Goal: Task Accomplishment & Management: Use online tool/utility

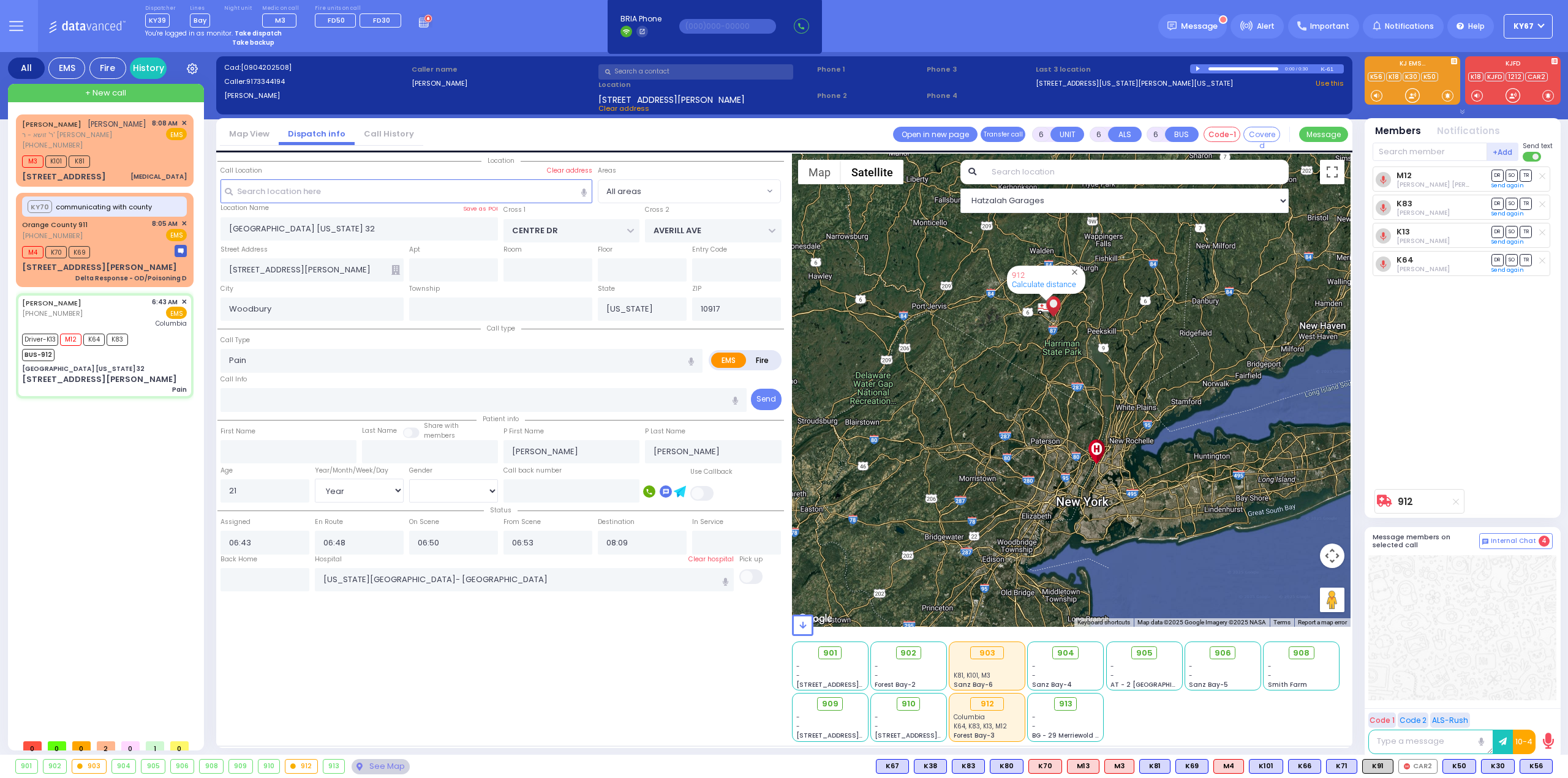
select select "Year"
select select "[DEMOGRAPHIC_DATA]"
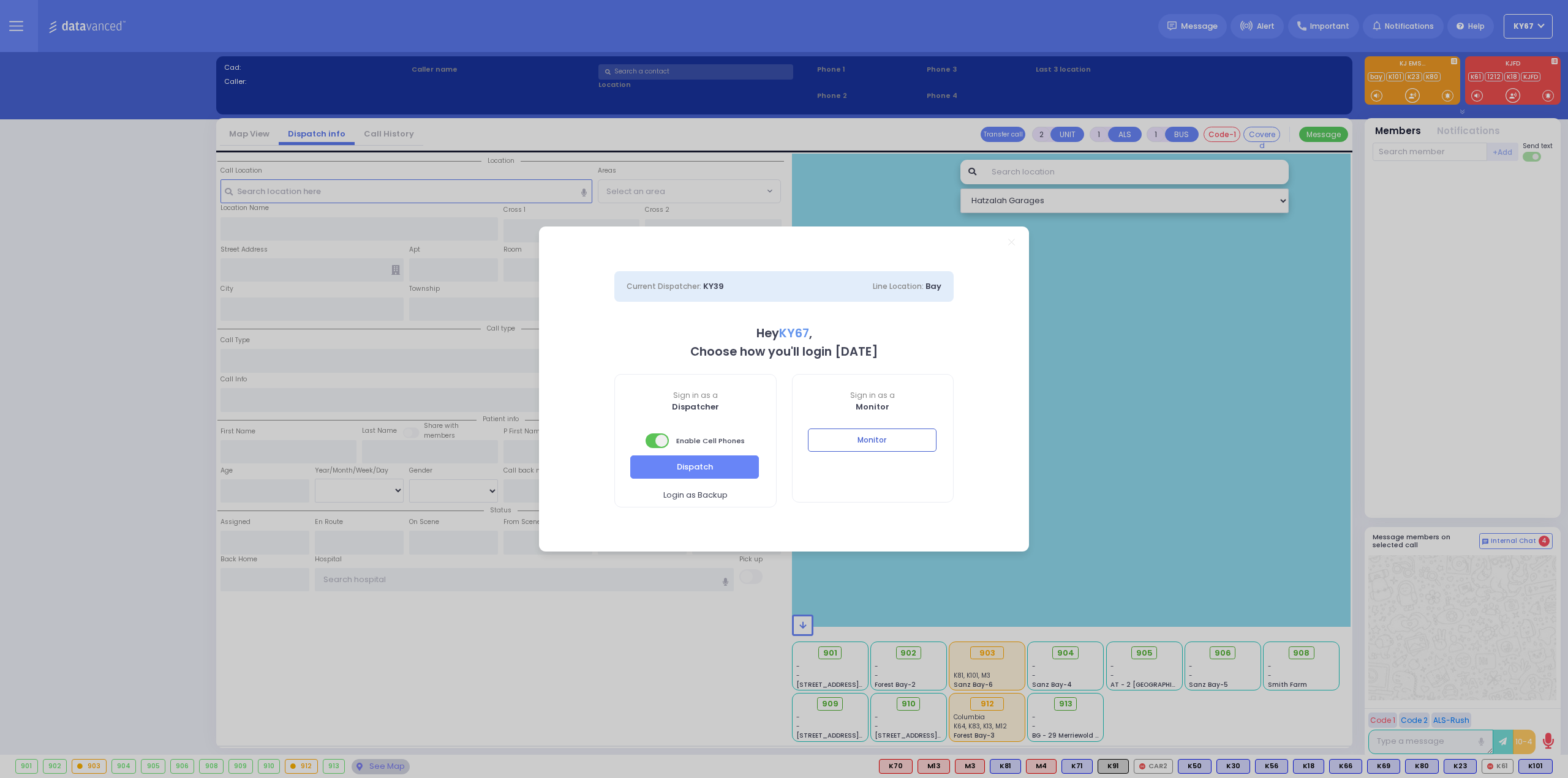
select select "9"
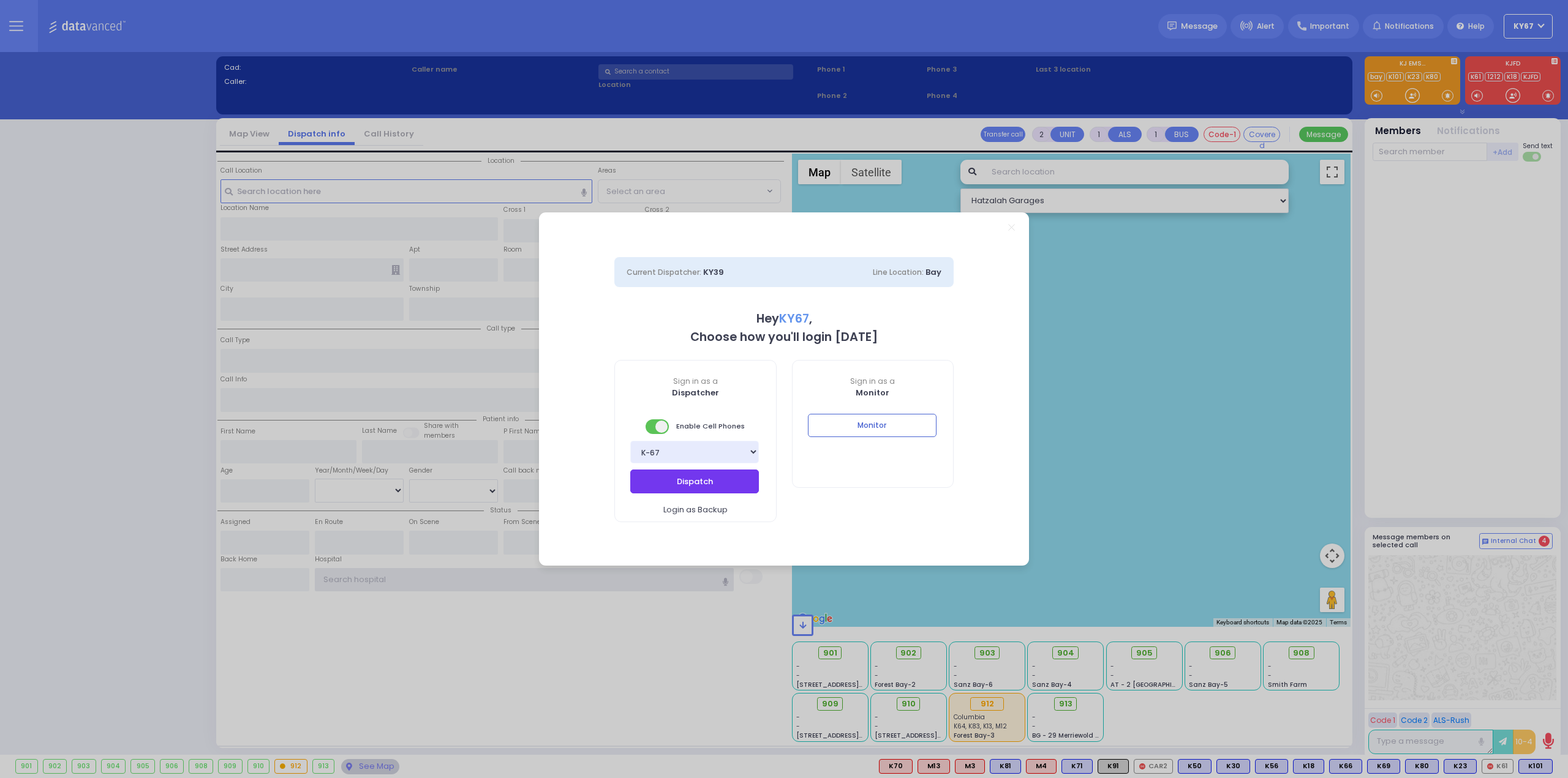
type input "Ky67"
click at [697, 486] on button "Dispatch" at bounding box center [695, 481] width 129 height 23
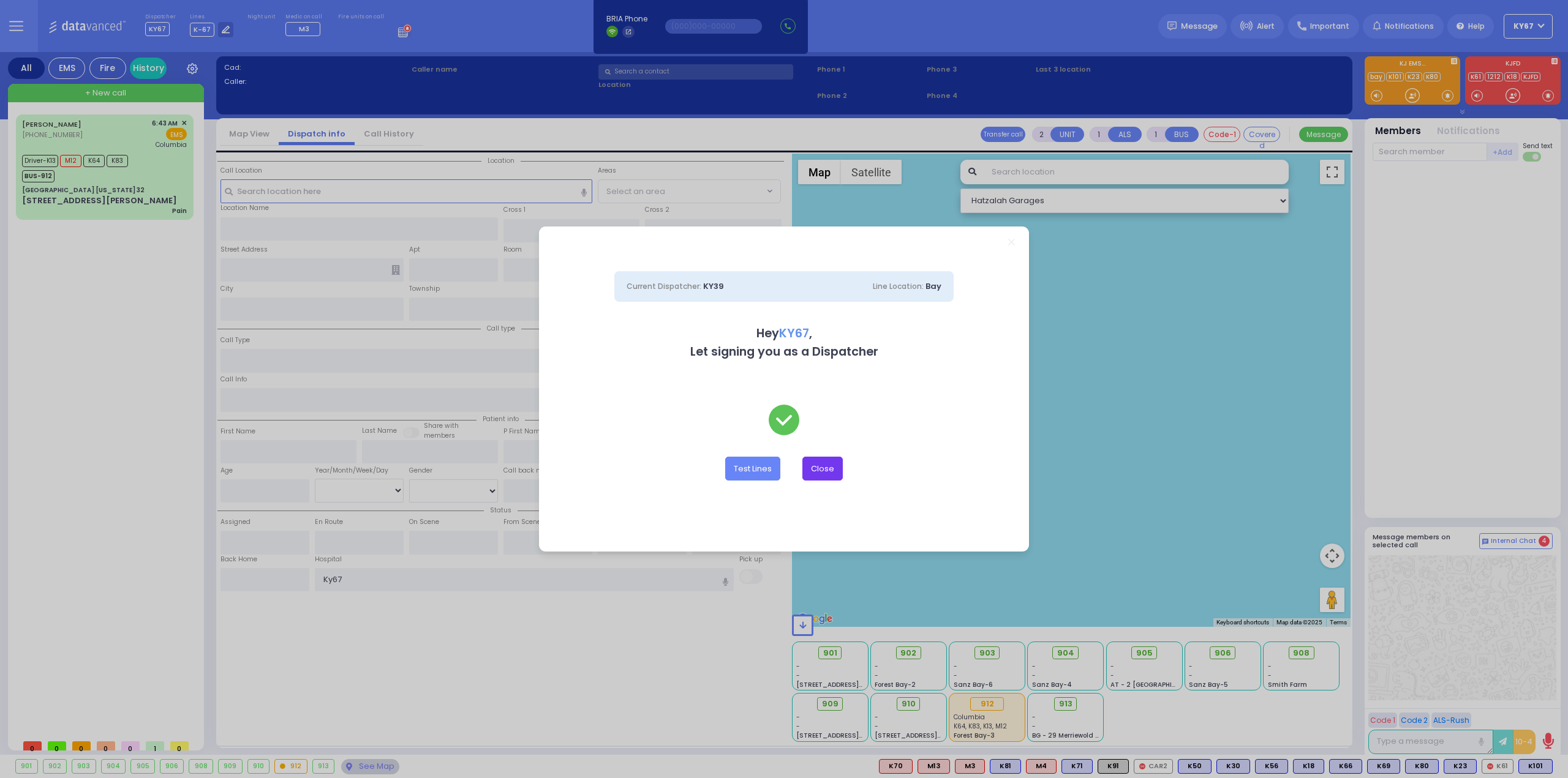
click at [830, 469] on button "Close" at bounding box center [822, 468] width 40 height 23
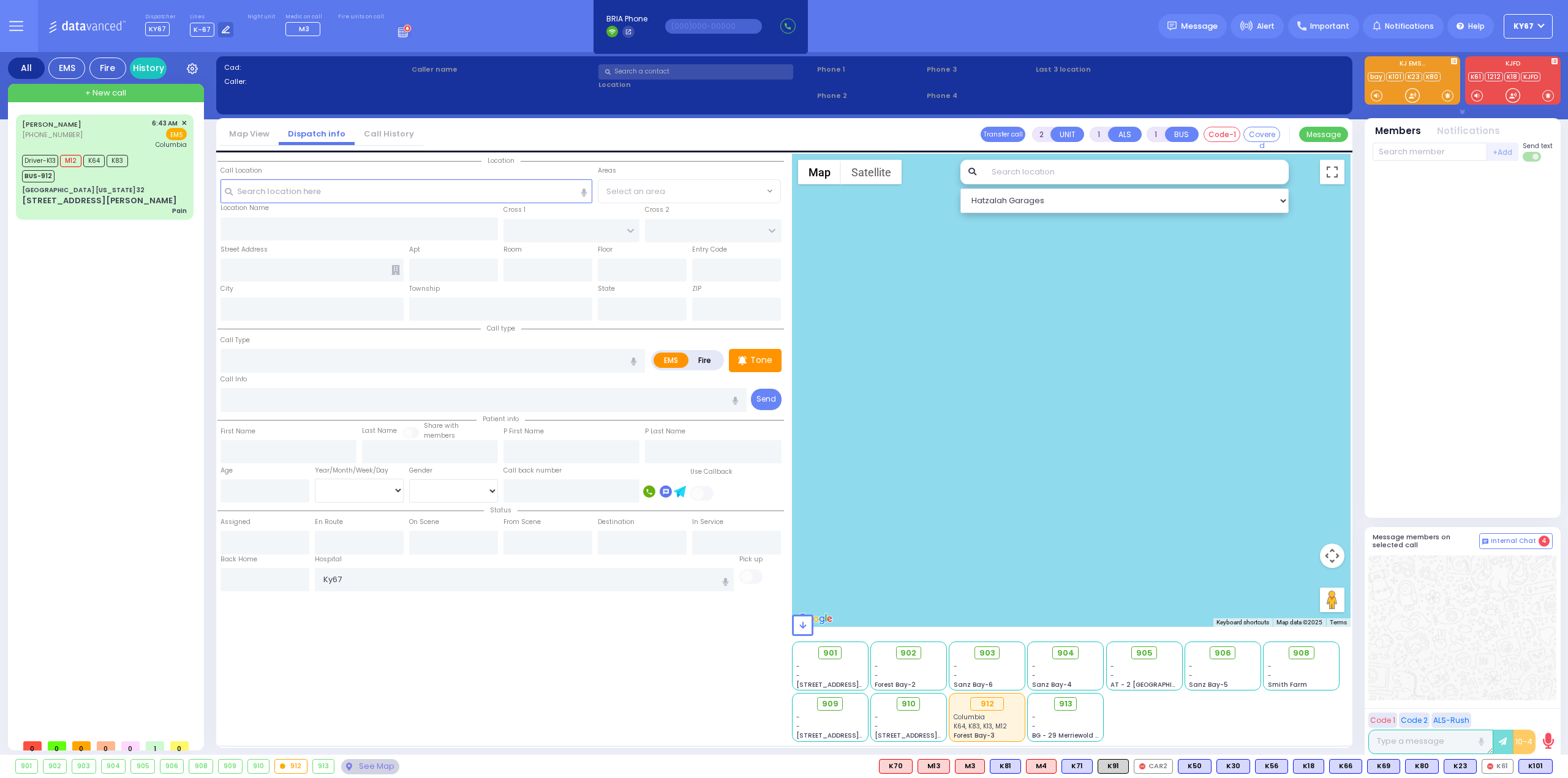
click at [398, 31] on icon at bounding box center [405, 31] width 14 height 14
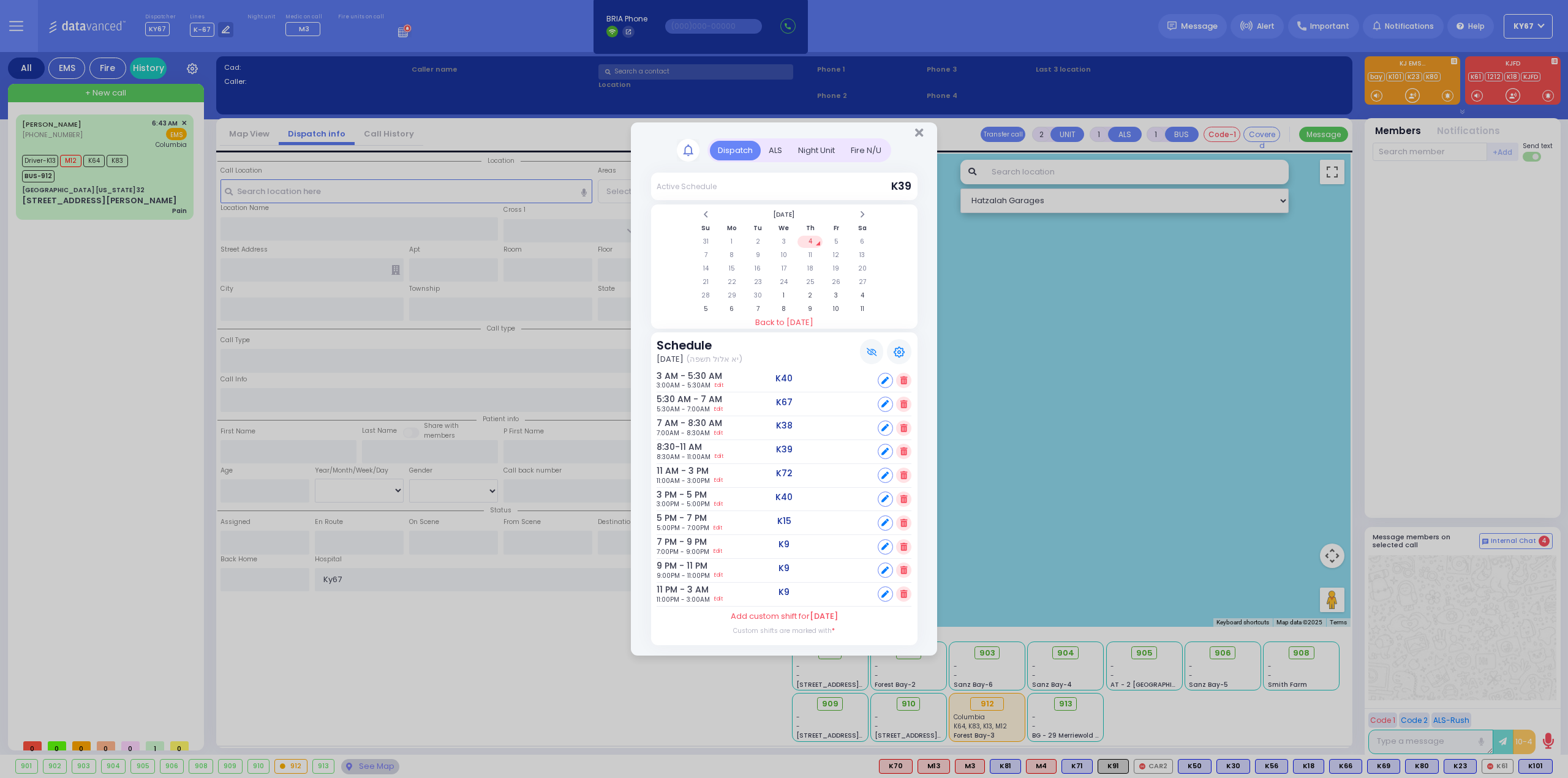
click at [812, 240] on td "4" at bounding box center [810, 242] width 25 height 12
click at [919, 132] on icon "Close" at bounding box center [918, 132] width 8 height 12
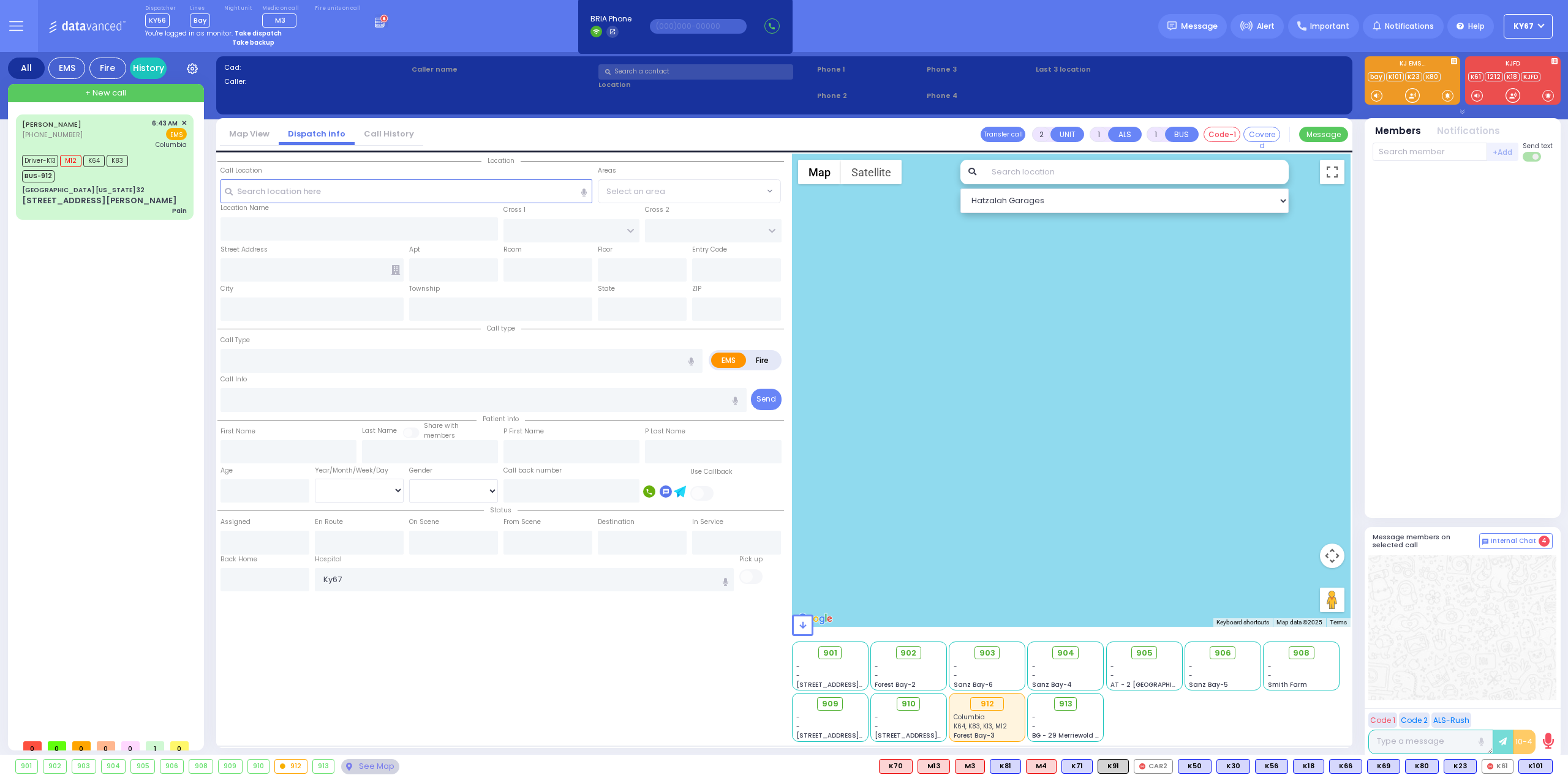
click at [603, 688] on div "Location State ZIP" at bounding box center [500, 448] width 567 height 589
